Goal: Task Accomplishment & Management: Use online tool/utility

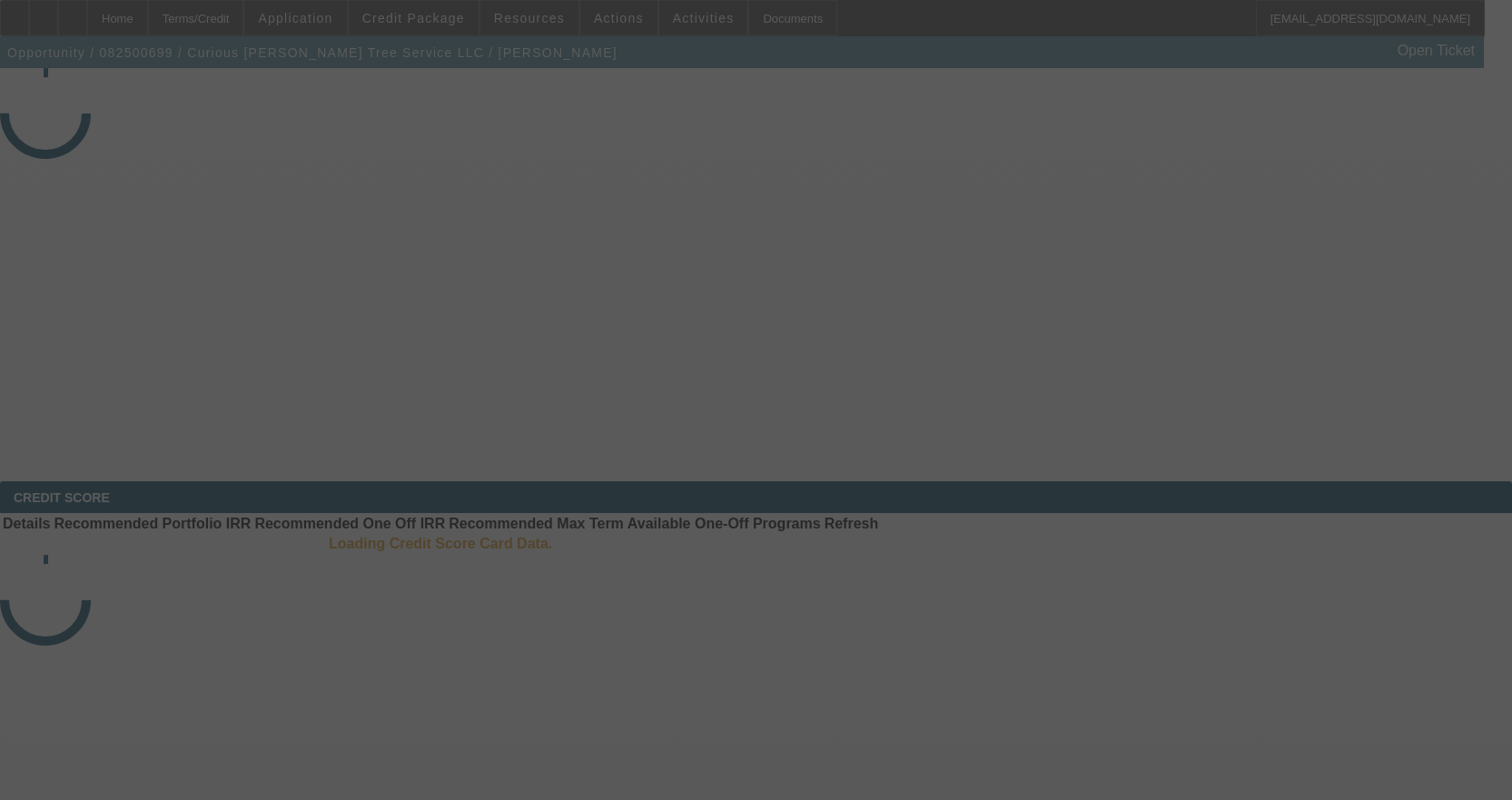
select select "3"
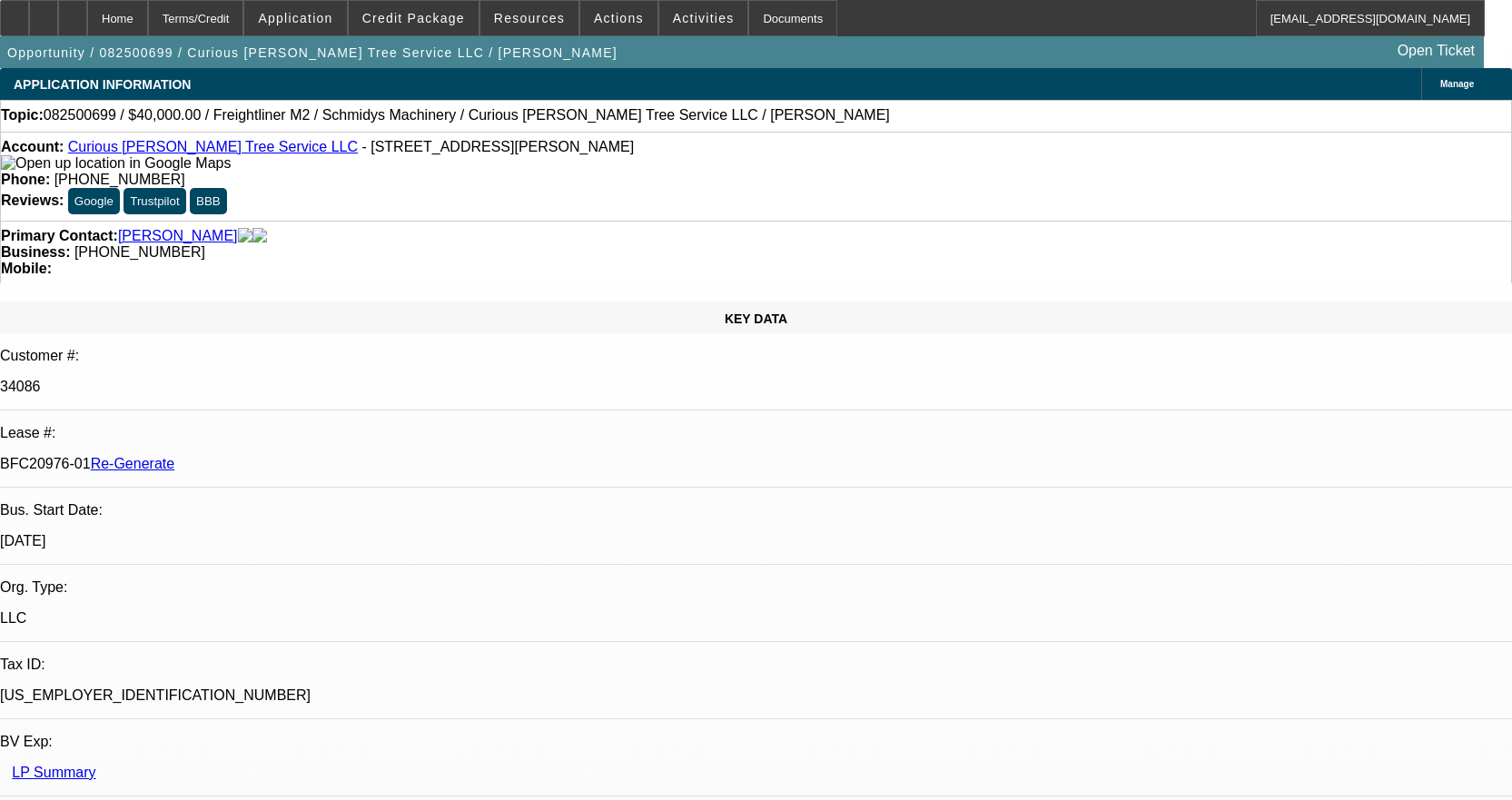
select select "0"
select select "3"
select select "0"
select select "6"
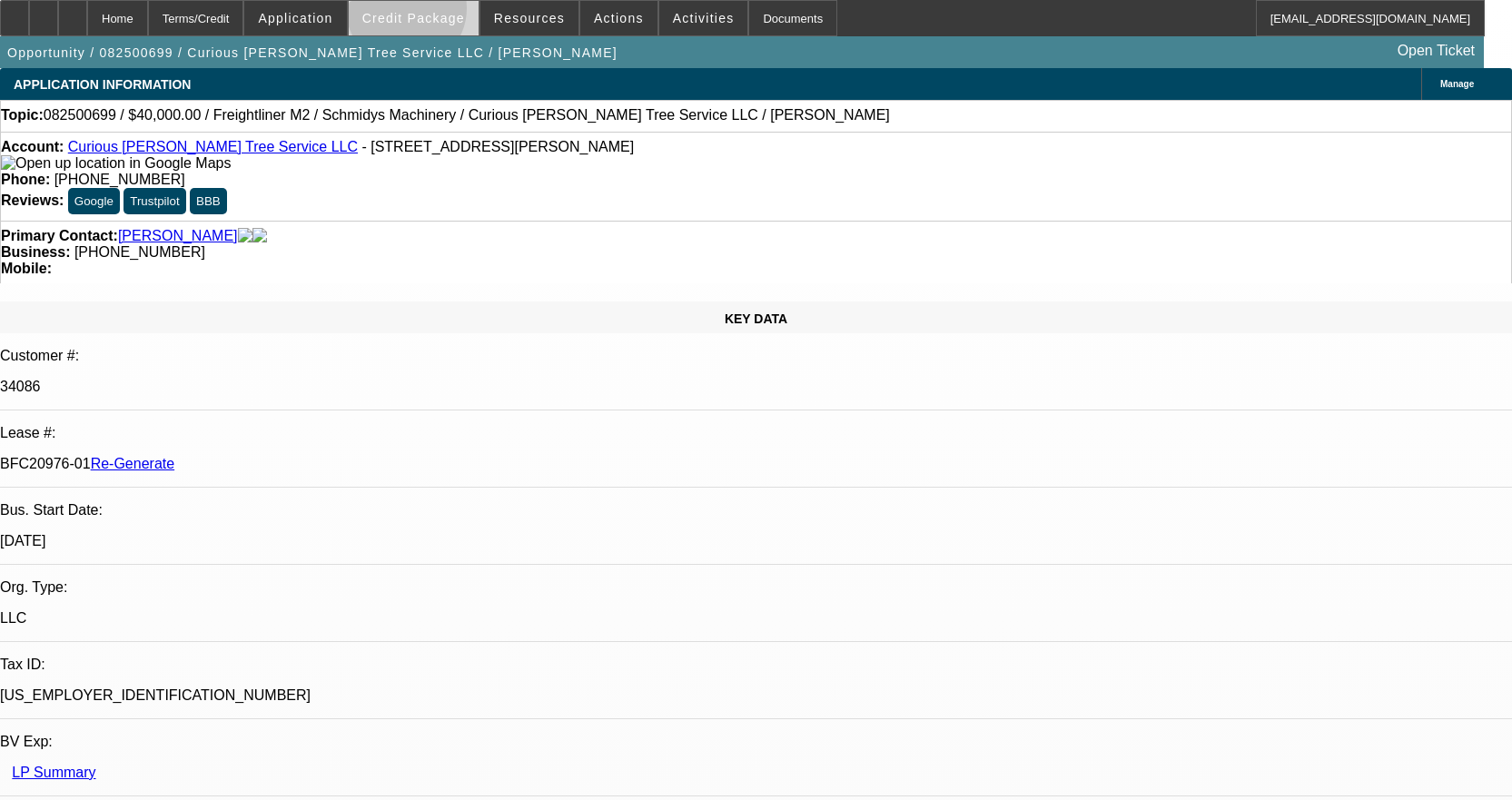
click at [435, 13] on span "Credit Package" at bounding box center [413, 17] width 102 height 14
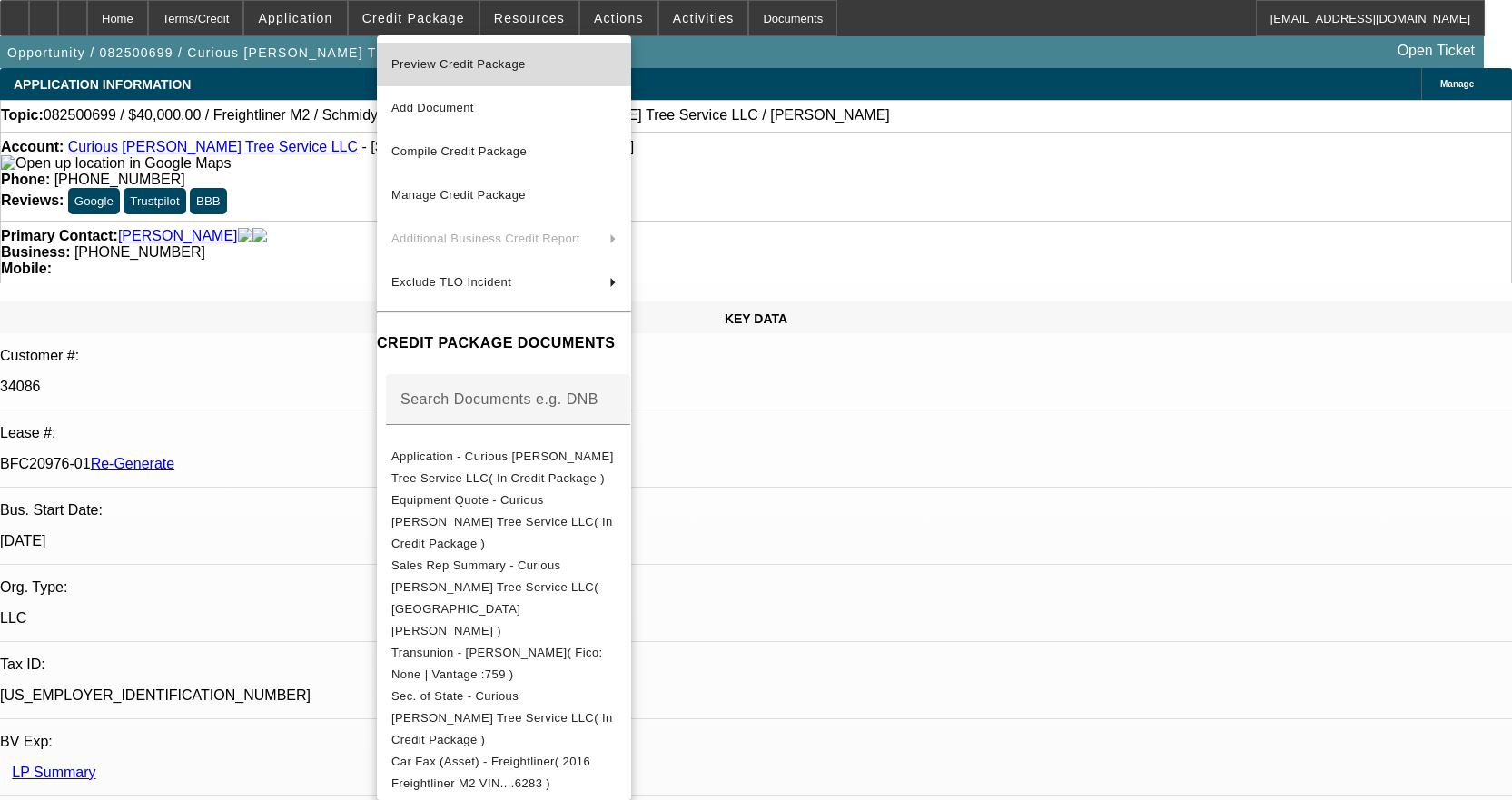
click at [453, 59] on span "Preview Credit Package" at bounding box center [458, 64] width 134 height 14
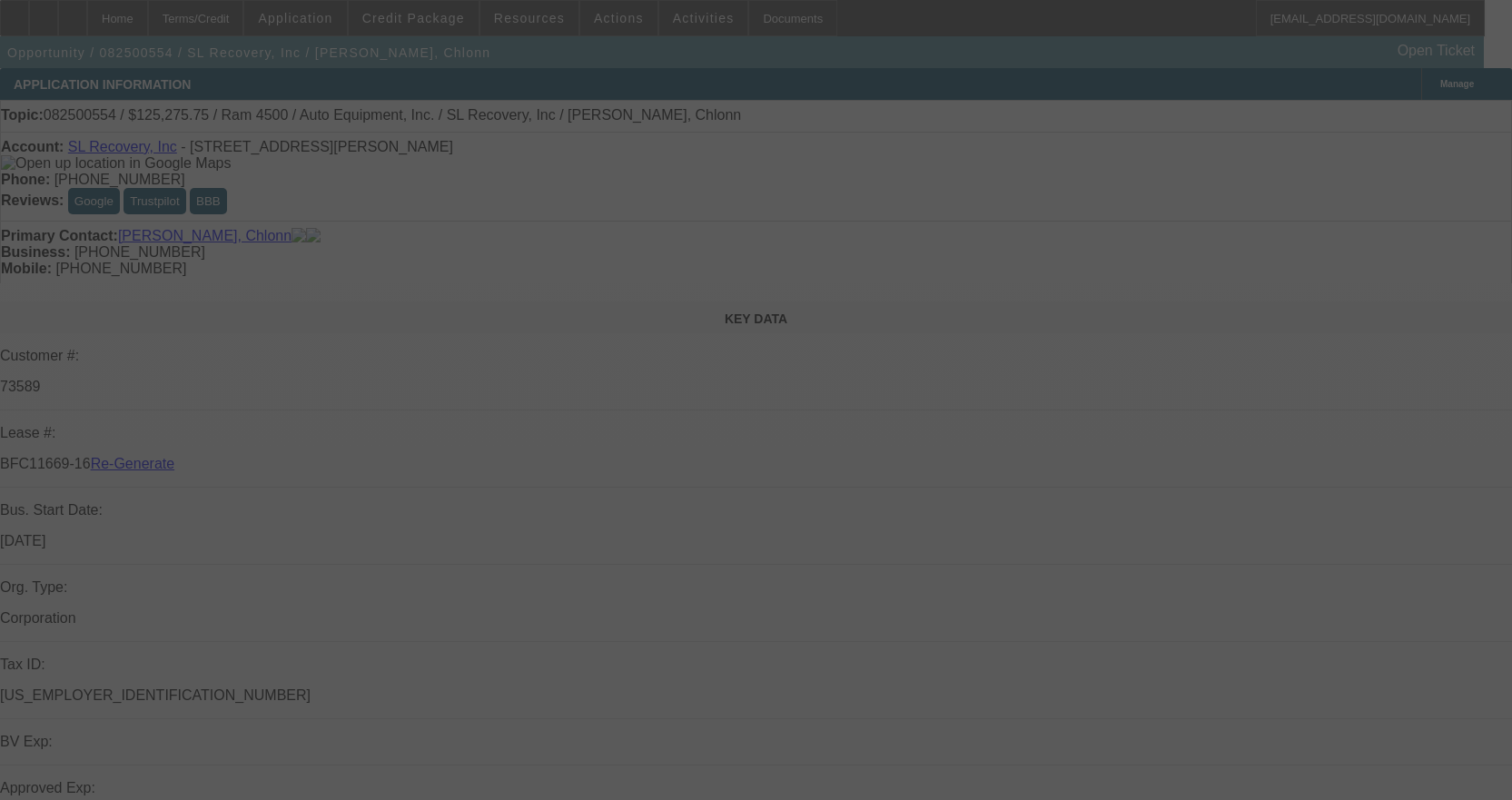
select select "3"
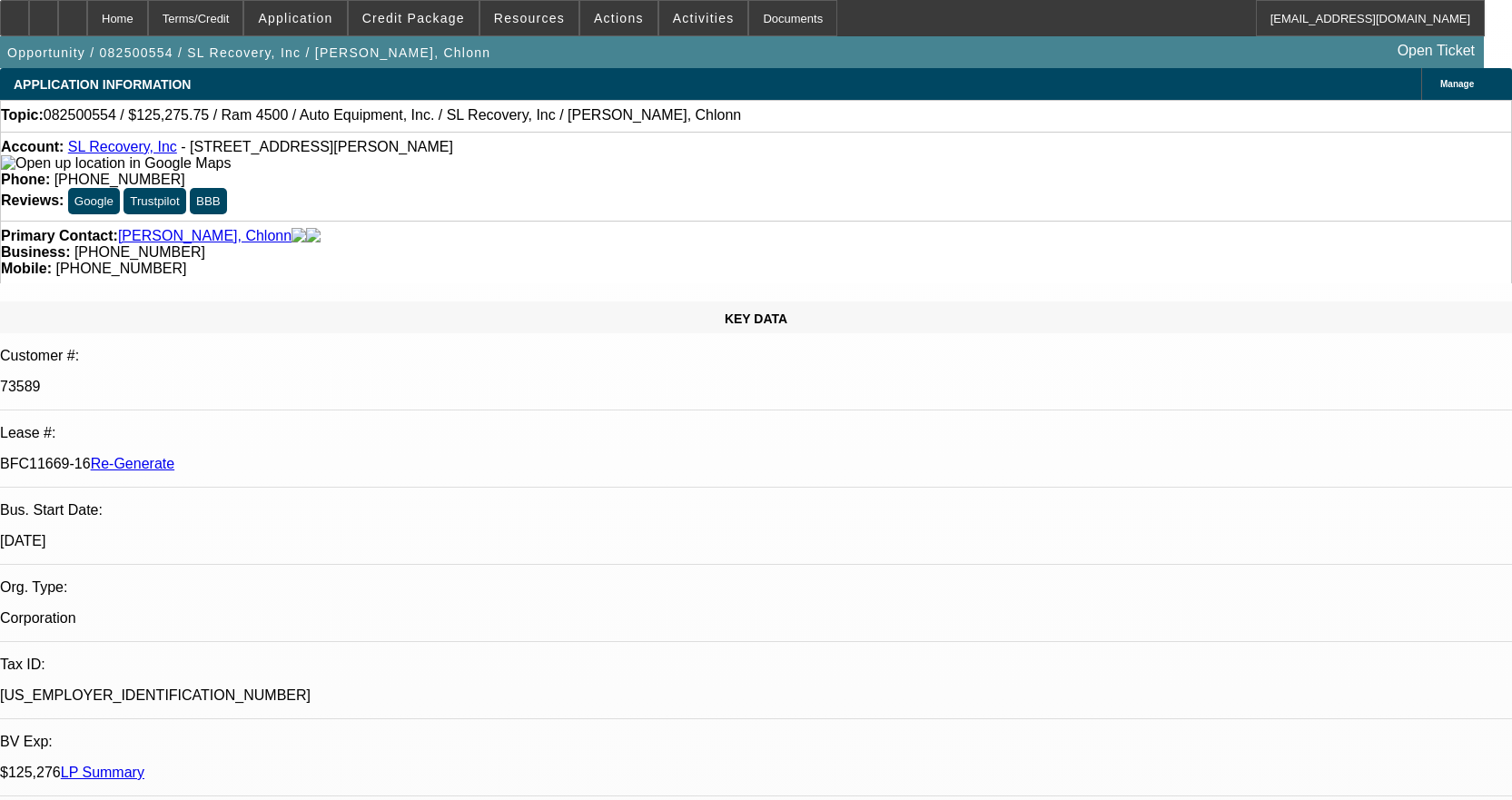
select select "0"
select select "2"
select select "0"
select select "6"
